Goal: Information Seeking & Learning: Find specific page/section

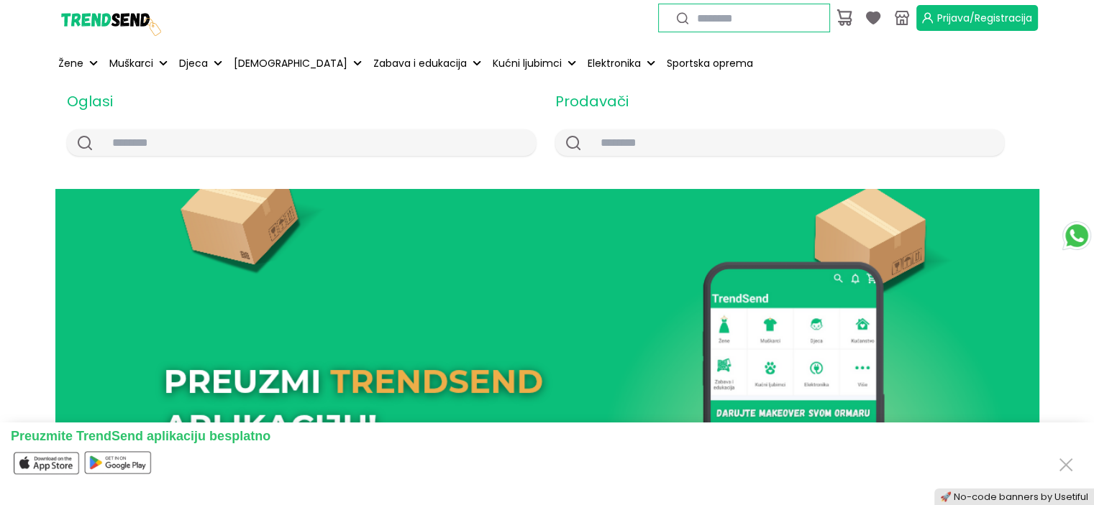
click at [711, 14] on input "text" at bounding box center [755, 18] width 135 height 16
type input "******"
